Goal: Transaction & Acquisition: Purchase product/service

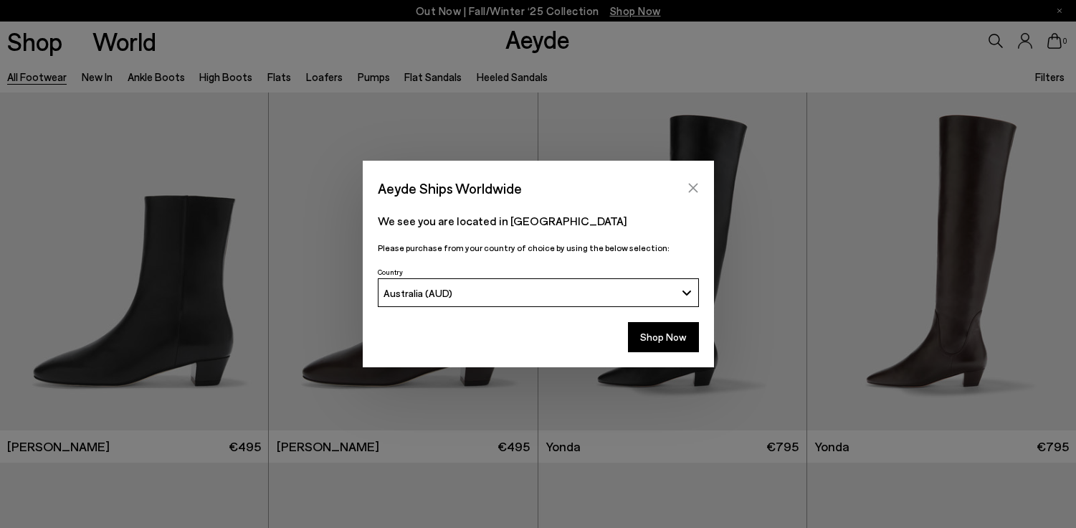
click at [689, 188] on icon "Close" at bounding box center [692, 187] width 11 height 11
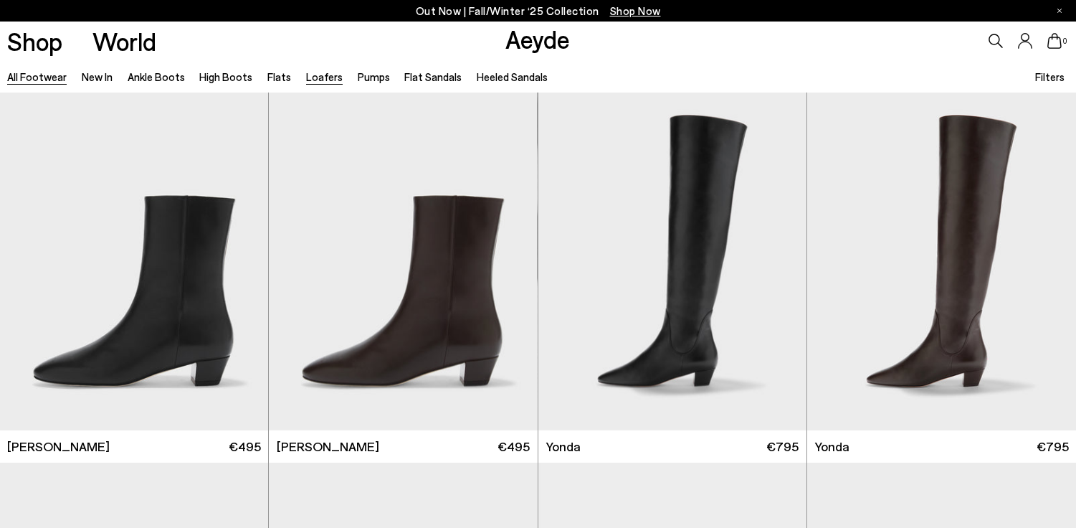
click at [317, 80] on link "Loafers" at bounding box center [324, 76] width 37 height 13
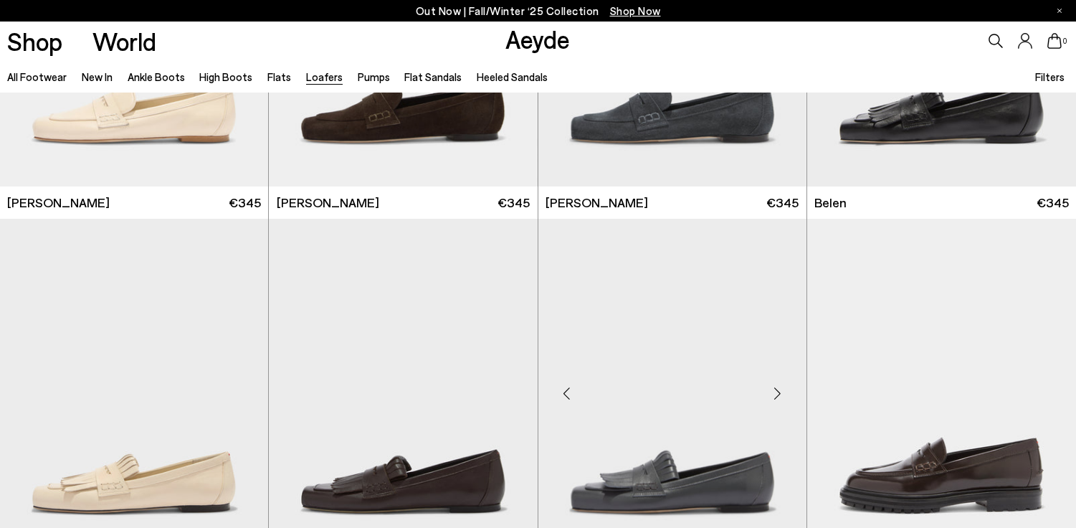
scroll to position [552, 0]
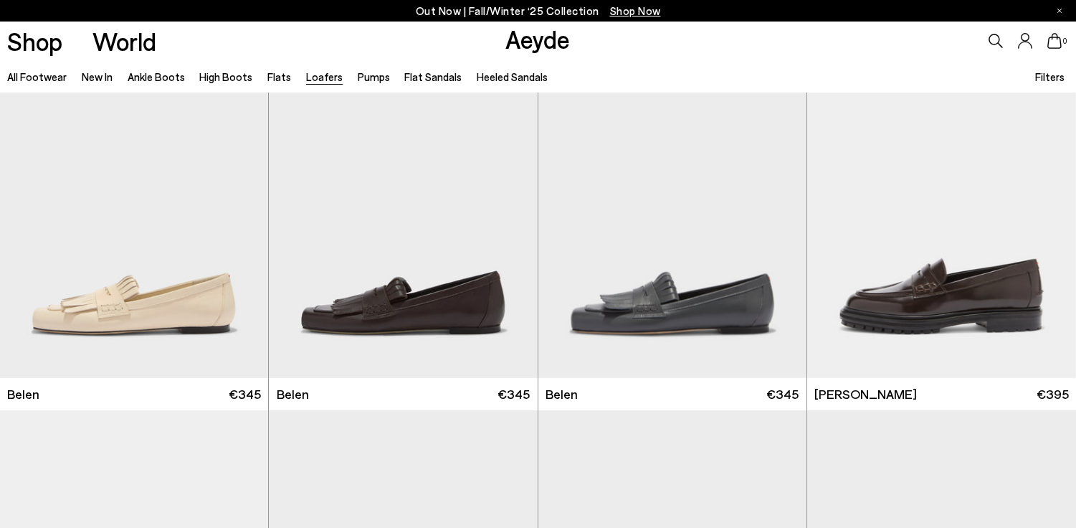
scroll to position [691, 0]
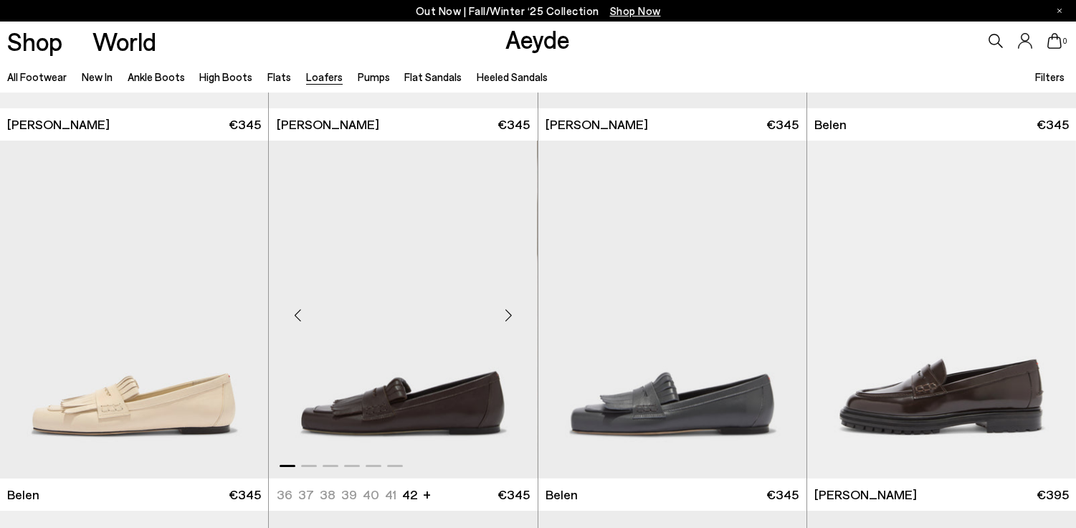
click at [506, 315] on div "Next slide" at bounding box center [508, 315] width 43 height 43
